Goal: Find contact information: Find contact information

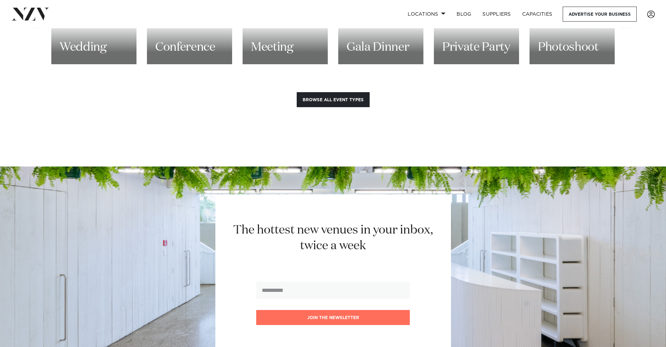
scroll to position [880, 0]
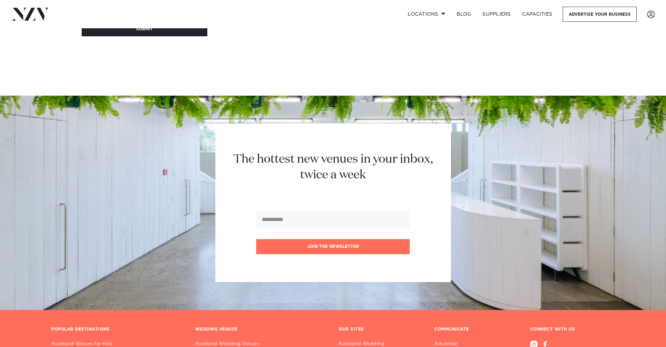
scroll to position [254, 0]
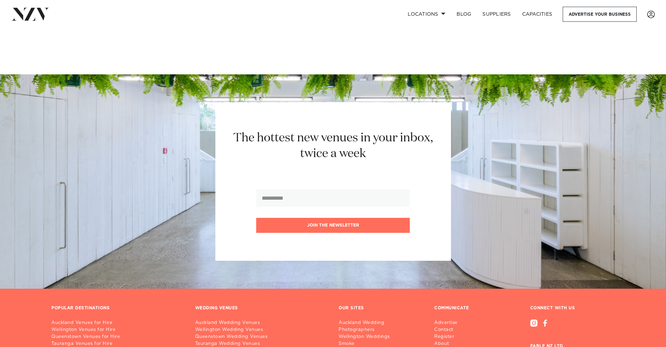
scroll to position [14, 0]
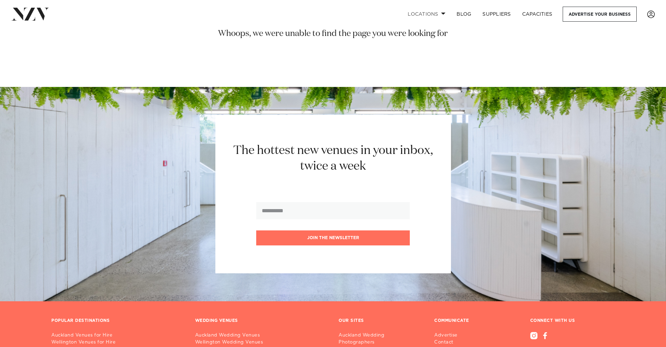
click at [426, 14] on link "Locations" at bounding box center [426, 14] width 49 height 15
